Goal: Find specific page/section: Find specific page/section

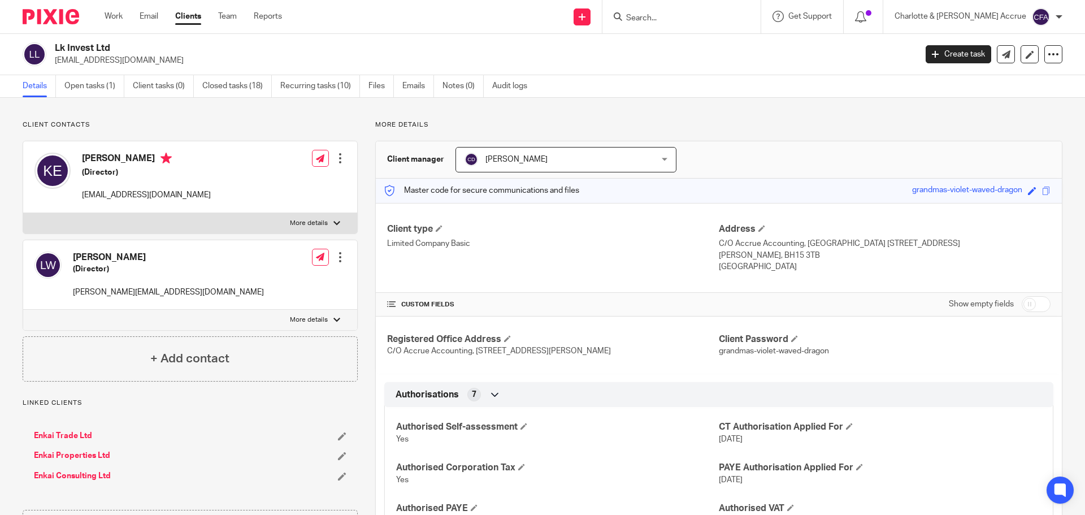
drag, startPoint x: 673, startPoint y: 15, endPoint x: 677, endPoint y: 19, distance: 6.0
click at [673, 15] on input "Search" at bounding box center [676, 19] width 102 height 10
click at [680, 19] on input "Search" at bounding box center [676, 19] width 102 height 10
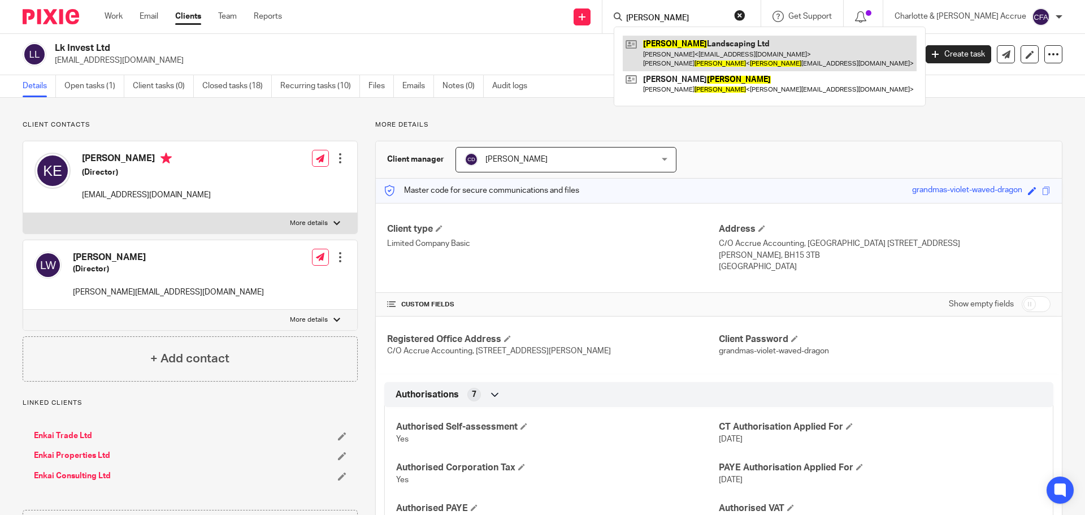
type input "[PERSON_NAME]"
click at [750, 50] on link at bounding box center [770, 53] width 294 height 35
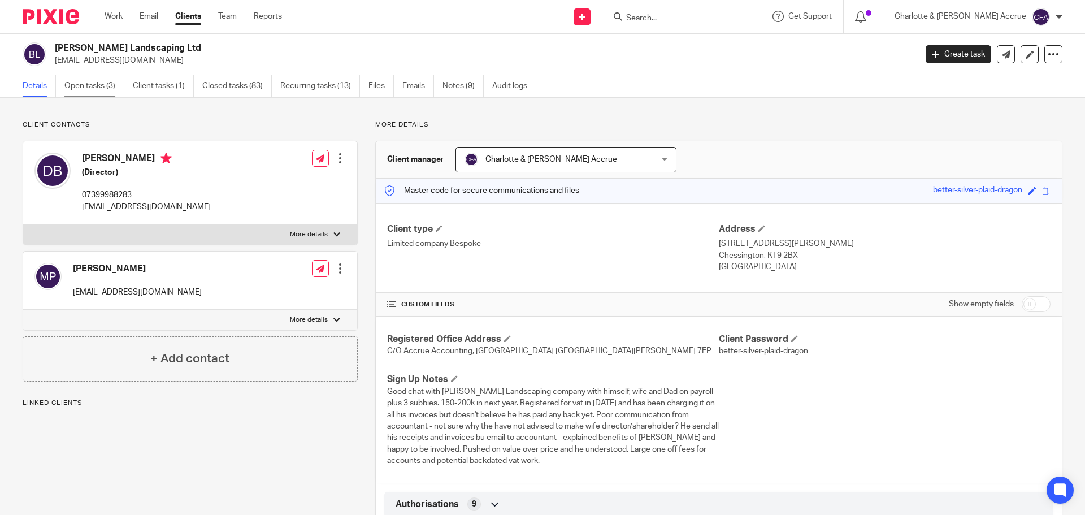
click at [94, 84] on link "Open tasks (3)" at bounding box center [94, 86] width 60 height 22
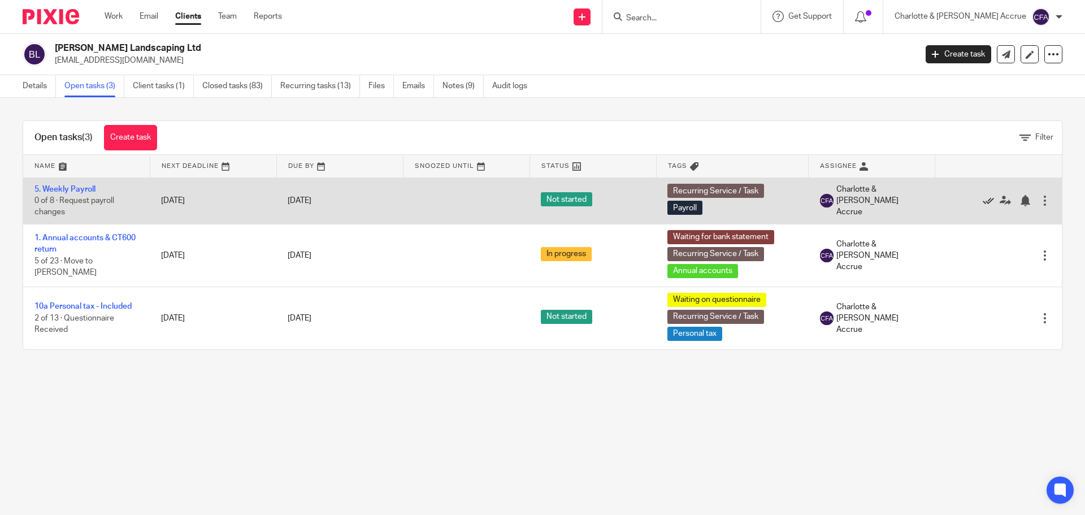
click at [983, 199] on icon at bounding box center [988, 200] width 11 height 11
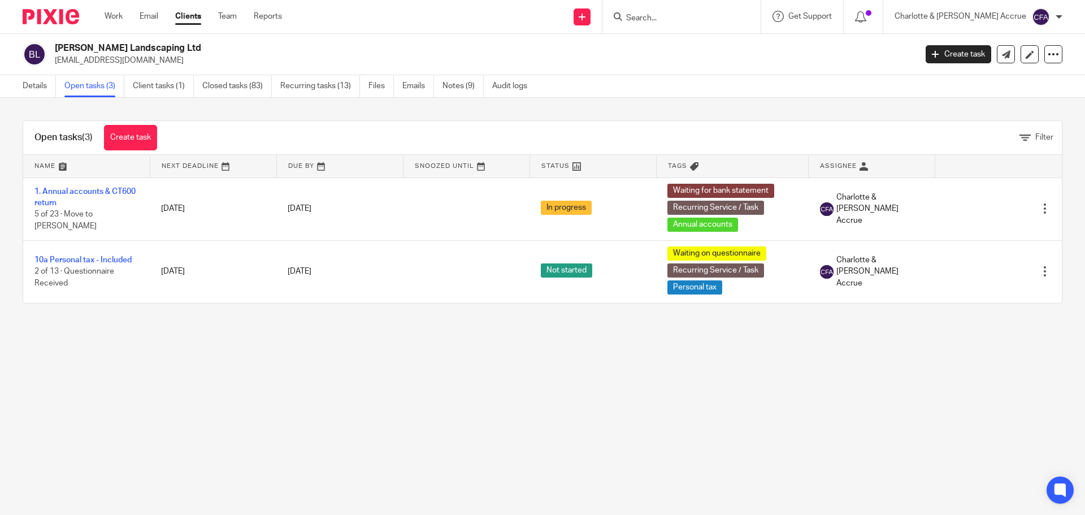
click at [172, 362] on main "Bulmer Landscaping Ltd bulmerlandscaping@gmail.com Create task Update from Comp…" at bounding box center [542, 257] width 1085 height 515
